Goal: Check status: Check status

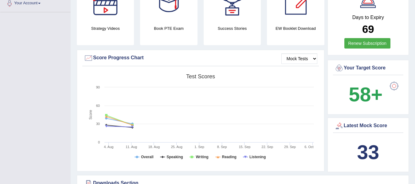
scroll to position [152, 0]
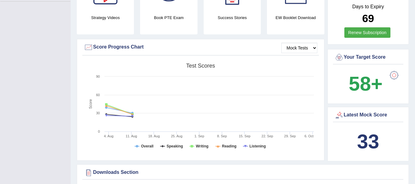
click at [405, 107] on div "Latest Mock Score 33" at bounding box center [368, 134] width 81 height 55
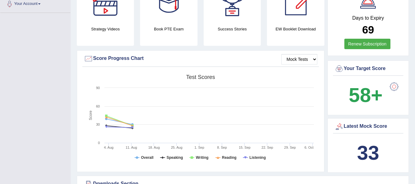
scroll to position [0, 0]
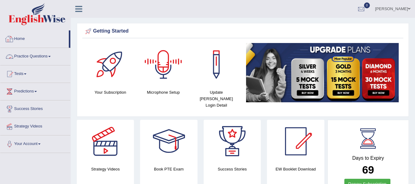
click at [28, 41] on link "Home" at bounding box center [34, 37] width 69 height 15
click at [415, 5] on html "Toggle navigation Home Practice Questions Speaking Practice Read Aloud Repeat S…" at bounding box center [207, 92] width 415 height 184
click at [21, 35] on link "Home" at bounding box center [34, 37] width 69 height 15
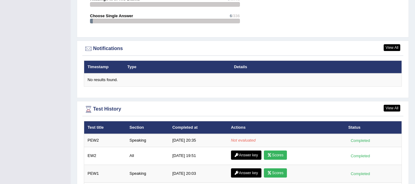
scroll to position [716, 0]
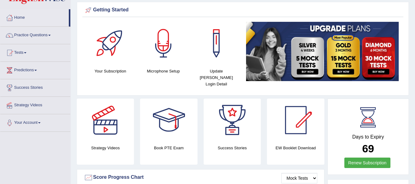
scroll to position [16, 0]
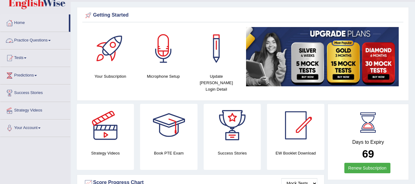
click at [20, 27] on link "Home" at bounding box center [34, 21] width 69 height 15
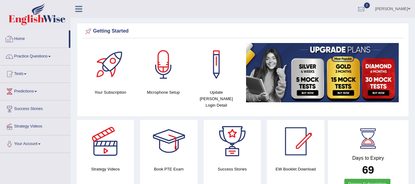
click at [18, 36] on link "Home" at bounding box center [34, 37] width 69 height 15
click at [12, 41] on div at bounding box center [9, 38] width 9 height 9
click at [29, 41] on link "Home" at bounding box center [34, 37] width 69 height 15
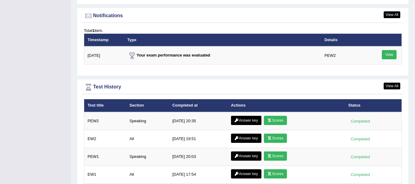
scroll to position [751, 0]
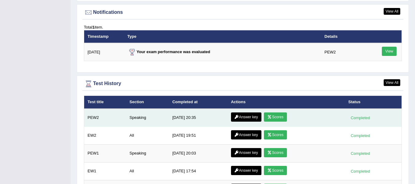
click at [278, 113] on link "Scores" at bounding box center [275, 116] width 23 height 9
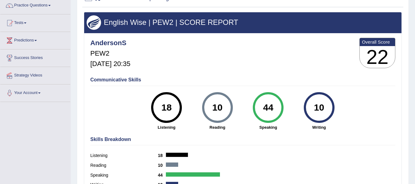
scroll to position [64, 0]
